Goal: Information Seeking & Learning: Find specific fact

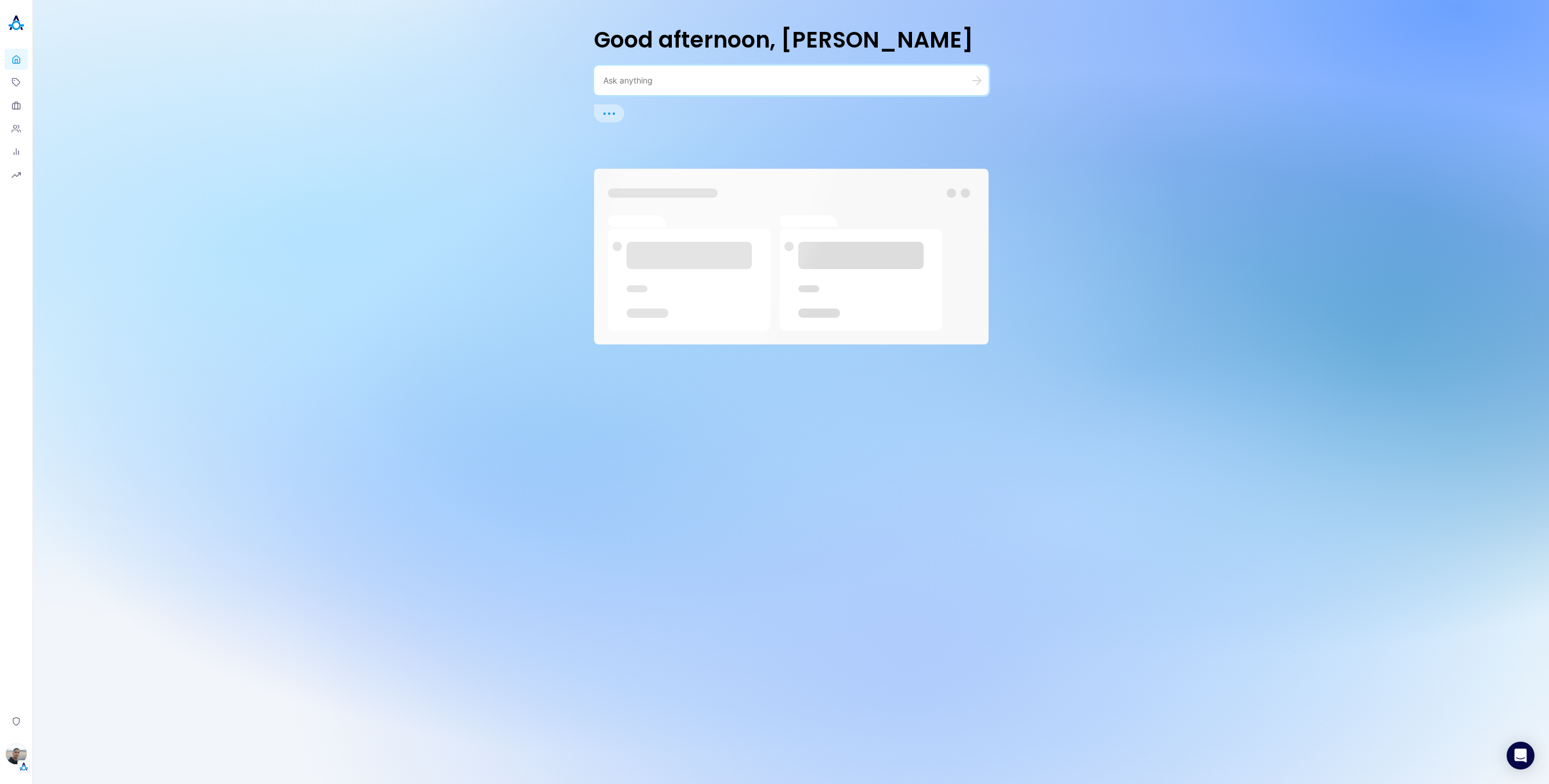
click at [659, 87] on div at bounding box center [791, 81] width 394 height 29
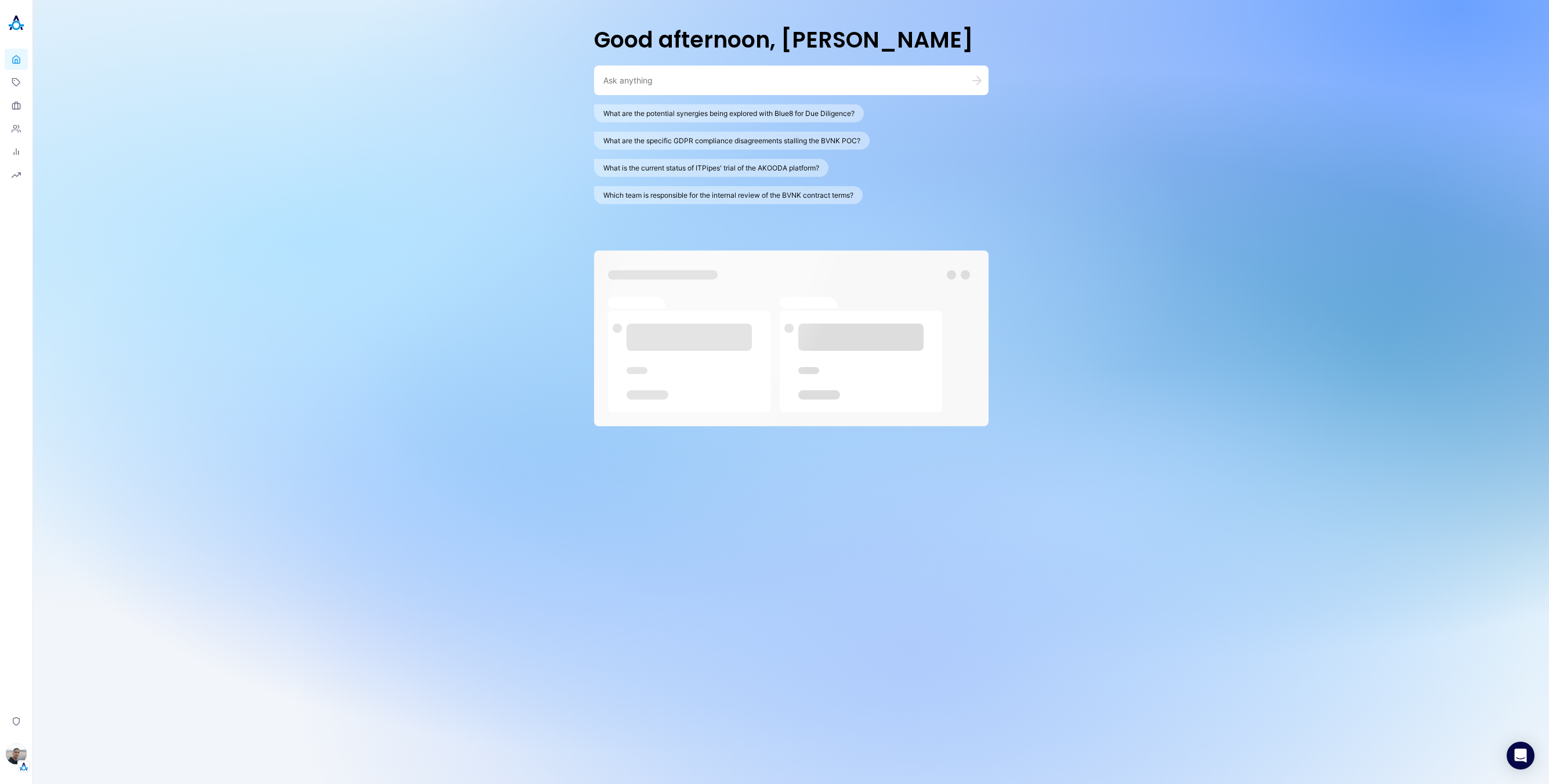
click at [667, 80] on textarea at bounding box center [777, 81] width 348 height 11
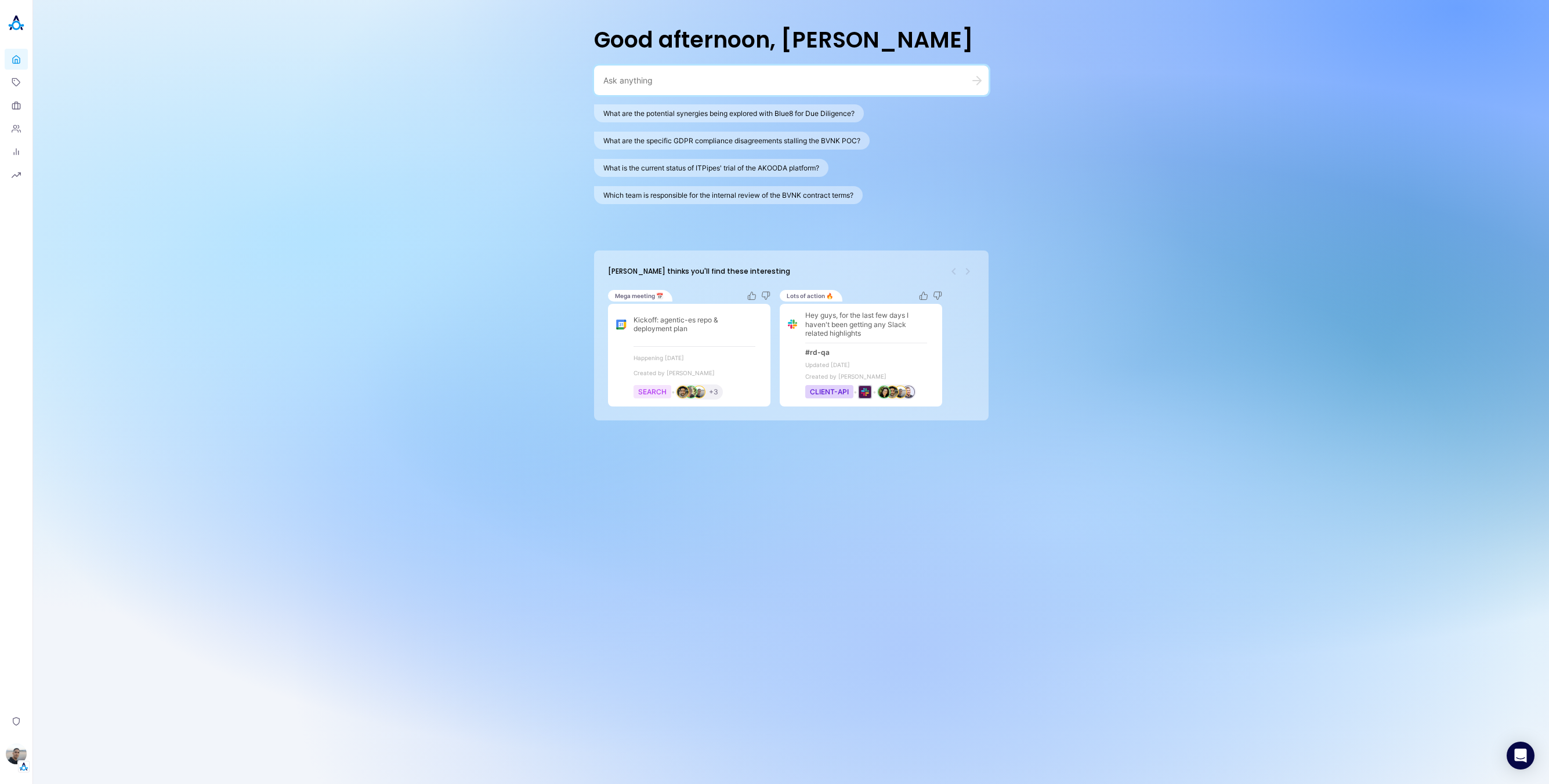
paste textarea "Tell me about [PERSON_NAME]"
type textarea "Tell me about [PERSON_NAME]"
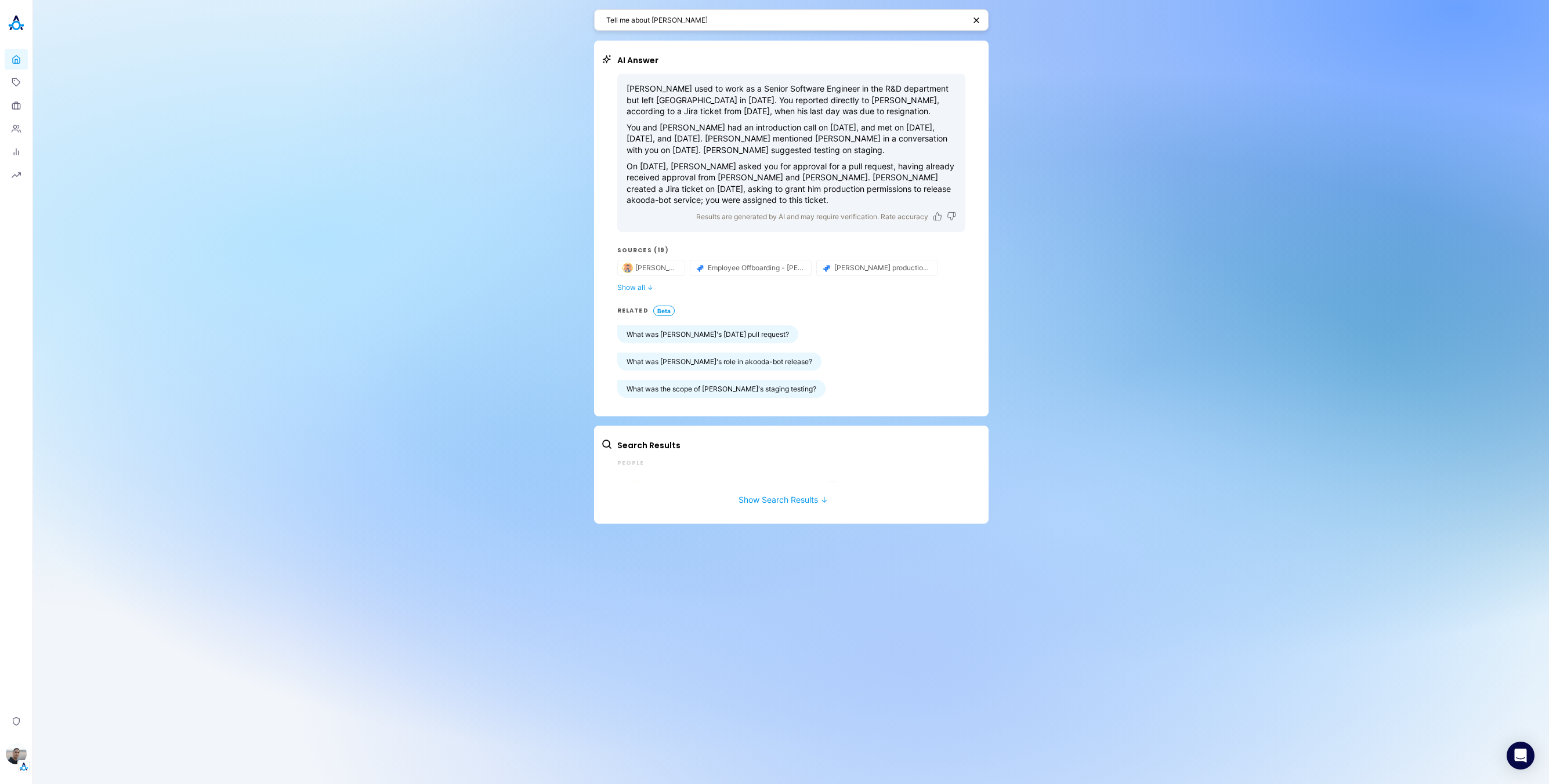
click at [838, 17] on textarea "Tell me about [PERSON_NAME]" at bounding box center [786, 20] width 359 height 11
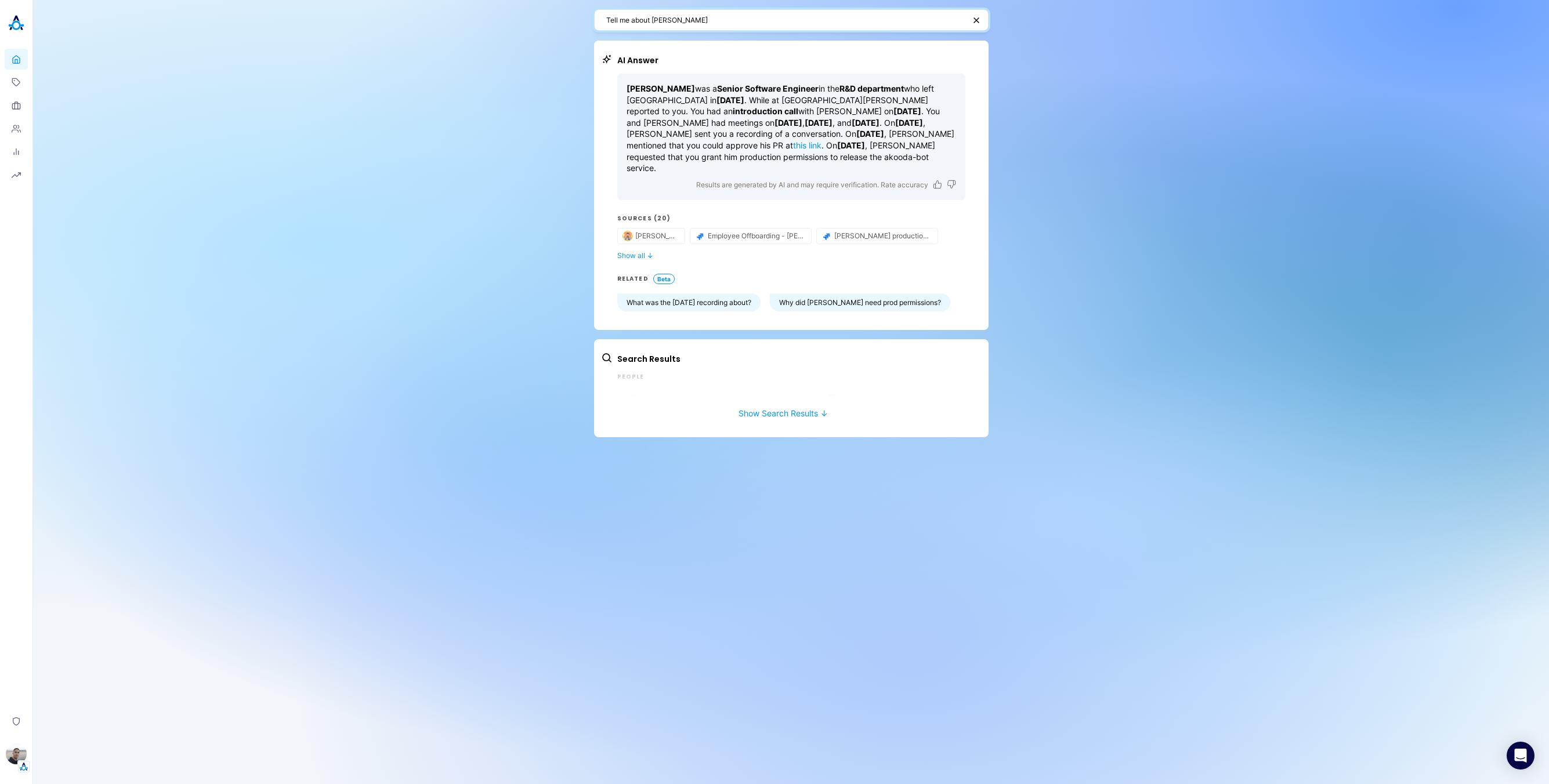
click at [687, 20] on textarea "Tell me about [PERSON_NAME]" at bounding box center [786, 20] width 359 height 11
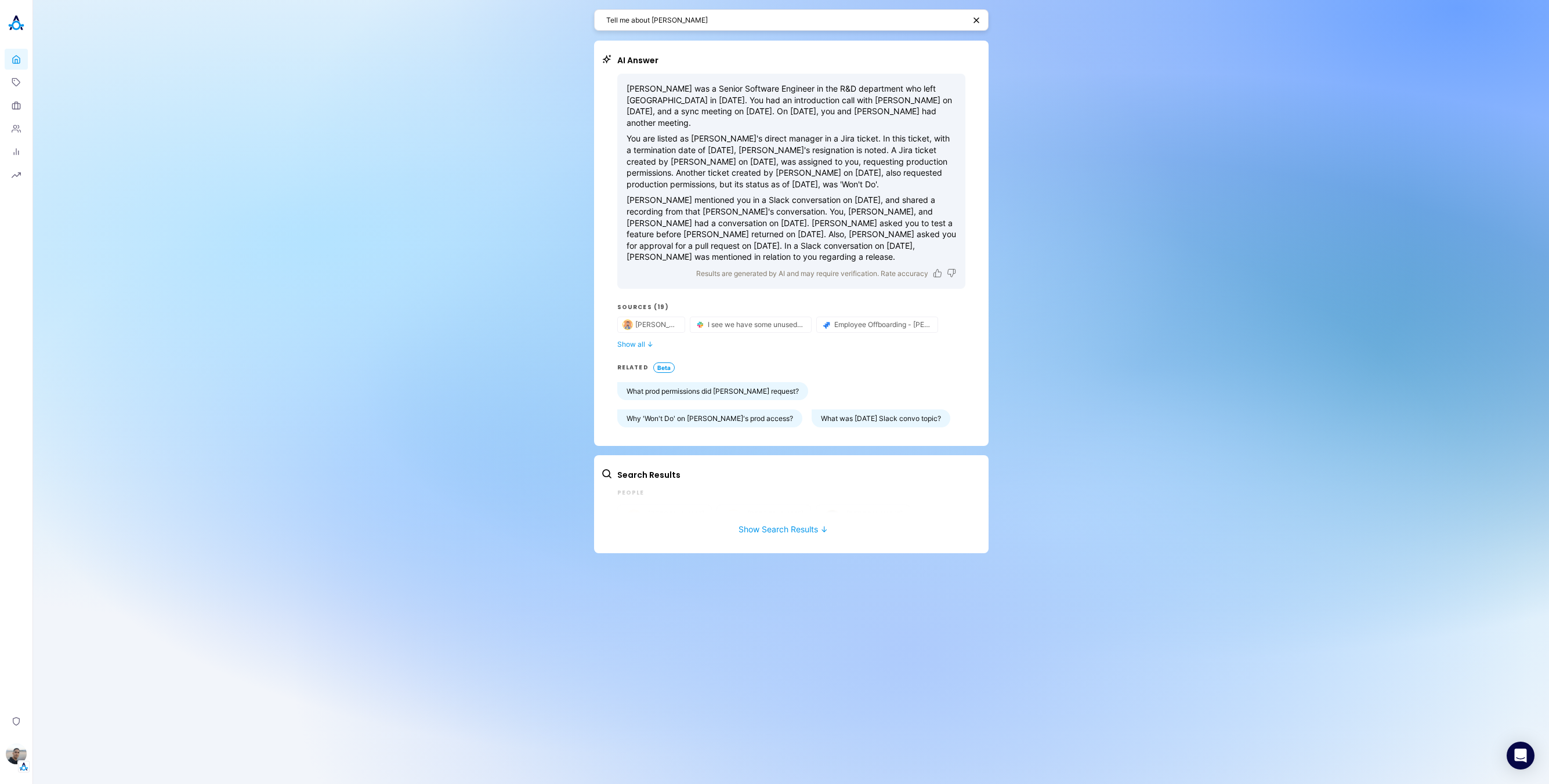
click at [527, 395] on div "Tell me about ivo AI Answer Ivo Kacharov was a Senior Software Engineer in the …" at bounding box center [791, 392] width 1516 height 784
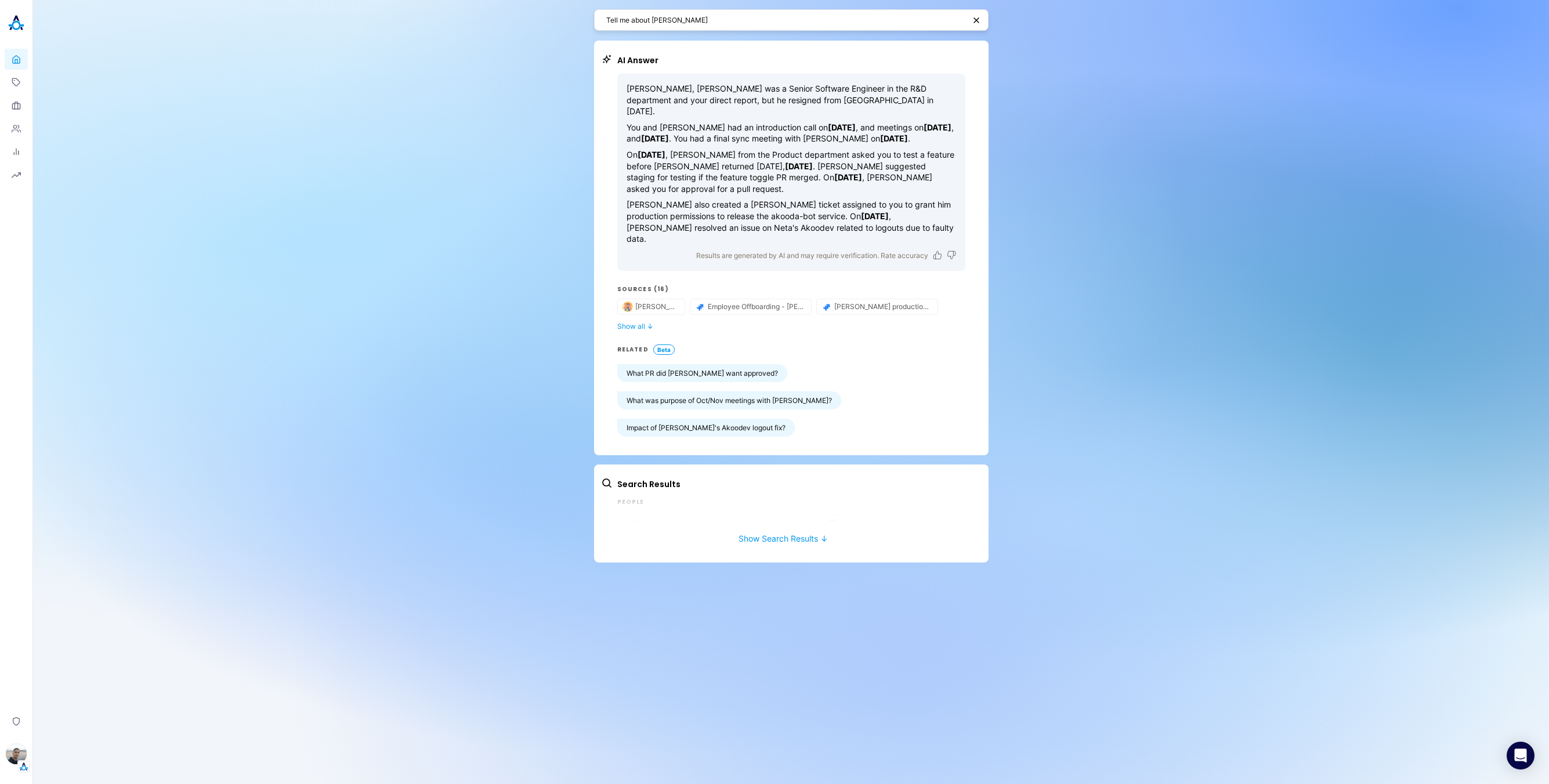
click at [1268, 256] on div "Tell me about [PERSON_NAME] Answer [PERSON_NAME], [PERSON_NAME] was a Senior So…" at bounding box center [791, 392] width 1516 height 784
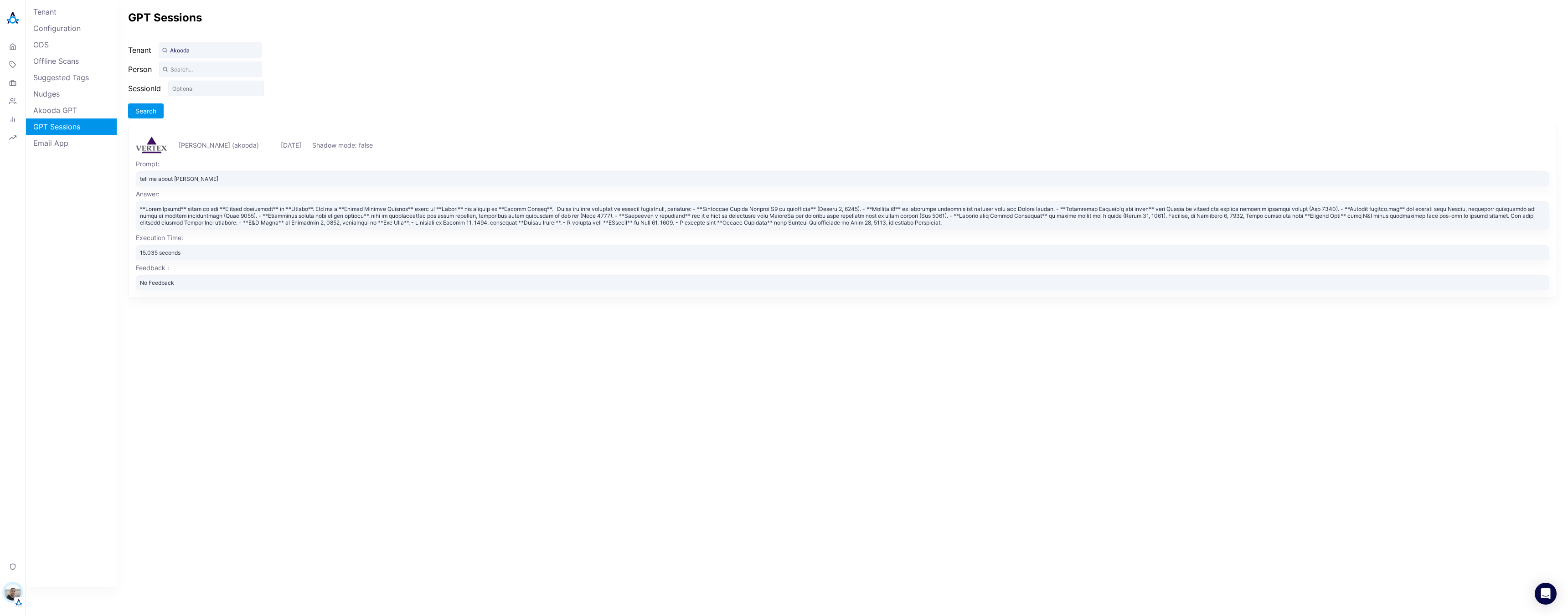
click at [883, 562] on div "GPT Sessions Tenant Akooda Person SessionId Search Ilana Djemal (akooda) Wed, S…" at bounding box center [842, 293] width 1451 height 587
click at [810, 121] on div "GPT Sessions Tenant Akooda Person SessionId Search Ilana Djemal (akooda) Wed, S…" at bounding box center [842, 293] width 1451 height 587
